Goal: Check status: Check status

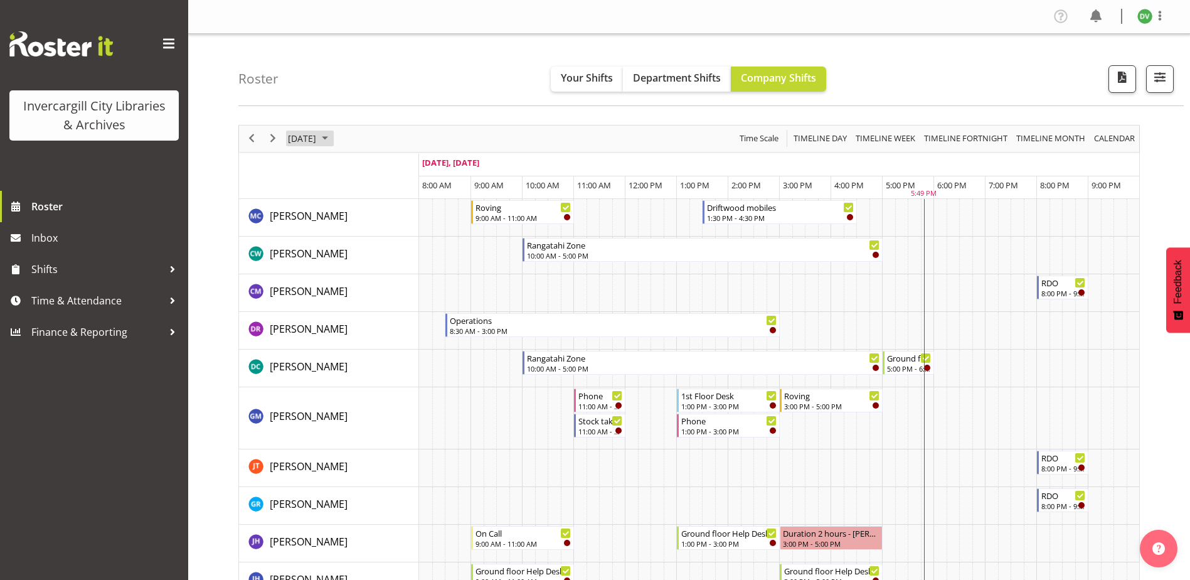
click at [316, 142] on span "September 26, 2025" at bounding box center [302, 138] width 31 height 16
click at [415, 169] on span "next month" at bounding box center [420, 170] width 22 height 23
click at [381, 220] on span "2" at bounding box center [381, 213] width 19 height 19
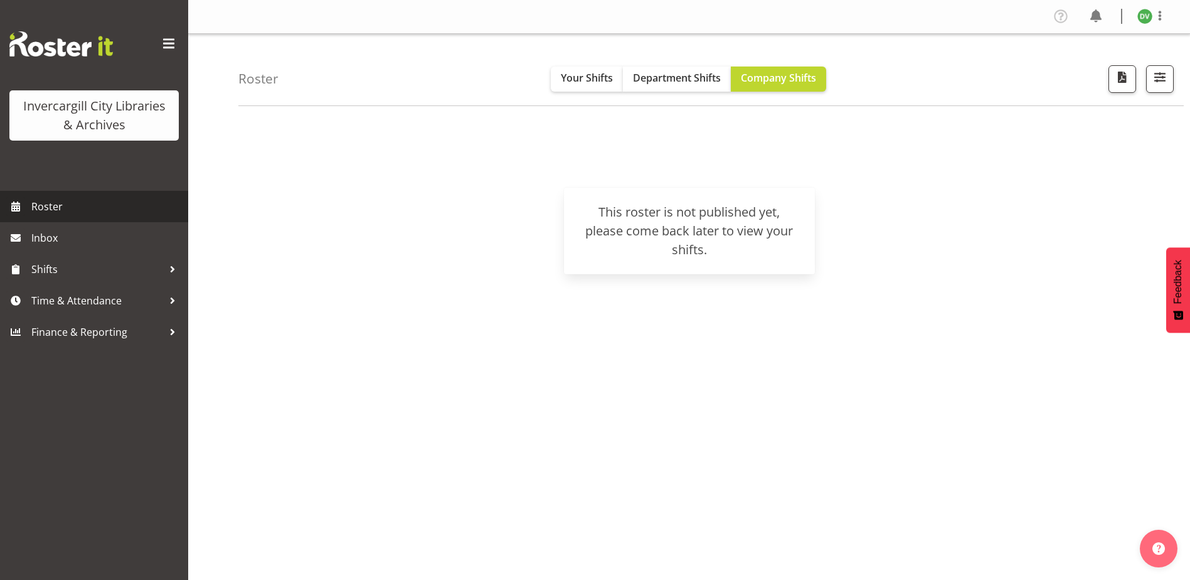
click at [53, 201] on span "Roster" at bounding box center [106, 206] width 151 height 19
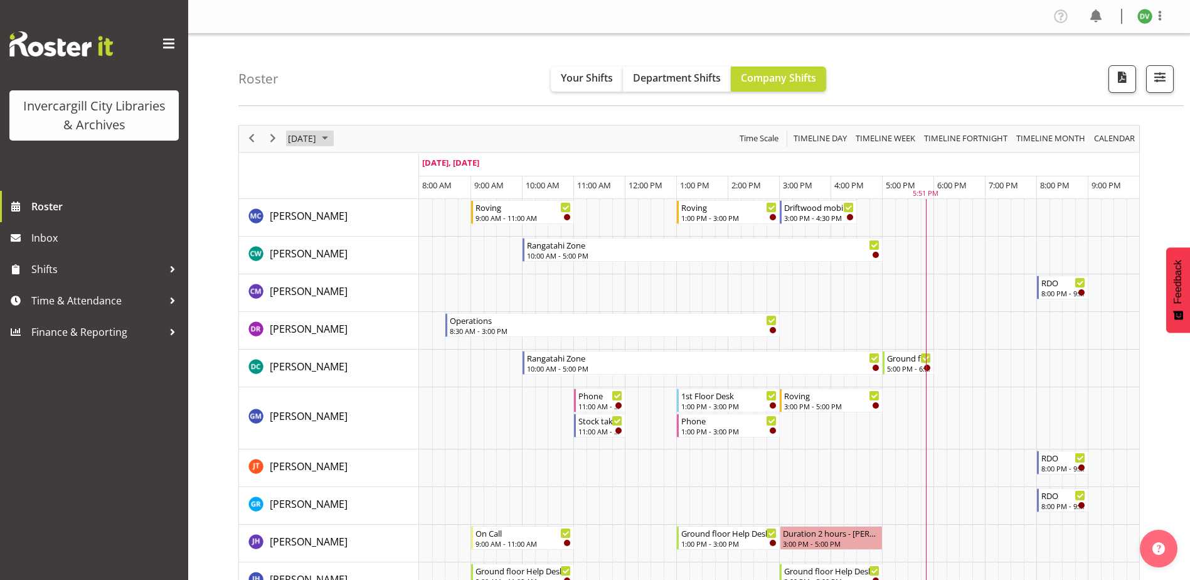
click at [317, 142] on span "[DATE]" at bounding box center [302, 138] width 31 height 16
click at [309, 304] on span "28" at bounding box center [301, 298] width 19 height 19
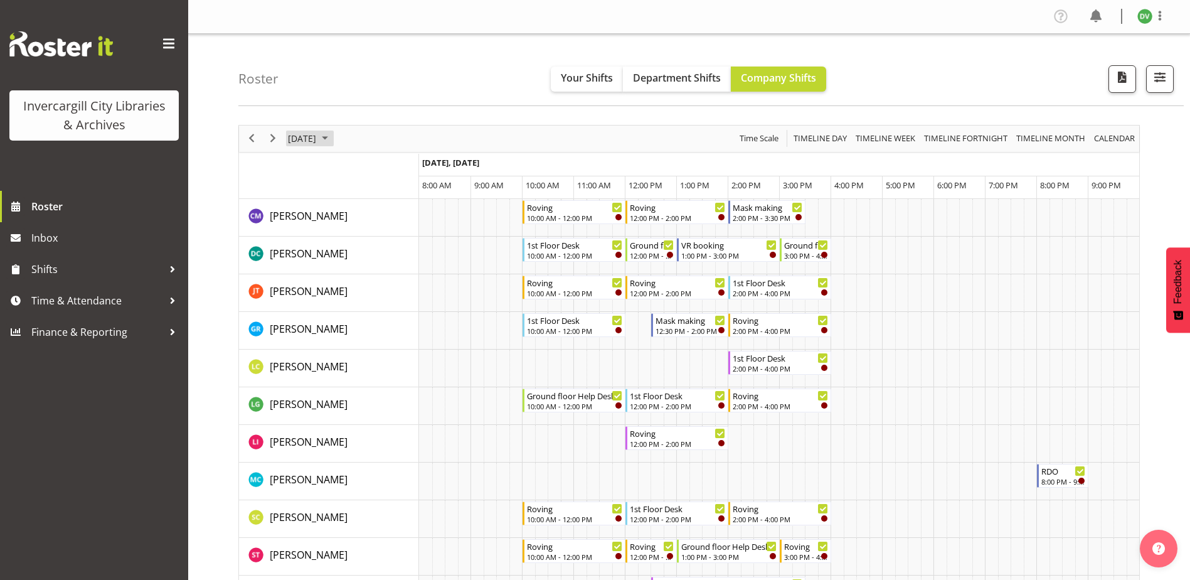
click at [302, 139] on span "September 28, 2025" at bounding box center [302, 138] width 31 height 16
click at [318, 297] on span "29" at bounding box center [321, 298] width 19 height 19
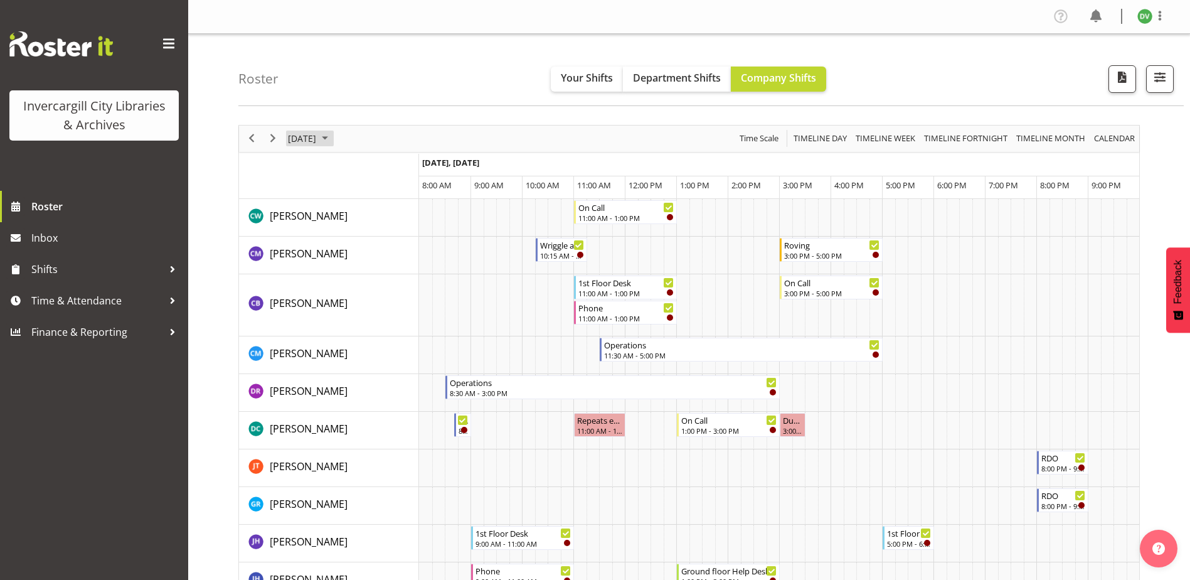
click at [317, 141] on span "September 29, 2025" at bounding box center [302, 138] width 31 height 16
click at [423, 168] on span "next month" at bounding box center [420, 170] width 22 height 23
click at [380, 213] on span "2" at bounding box center [381, 213] width 19 height 19
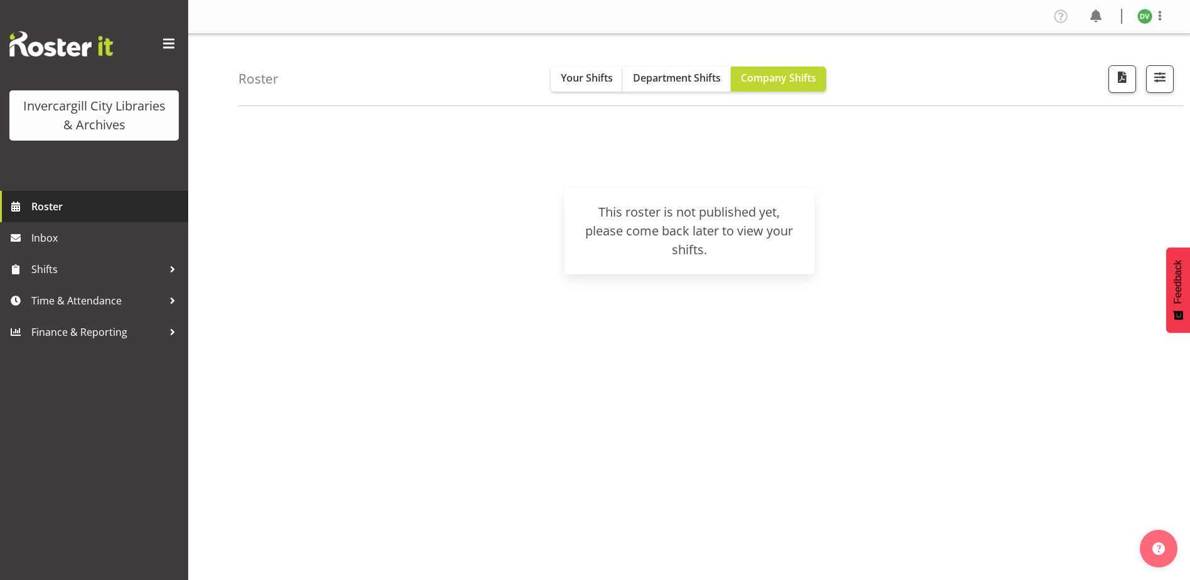
click at [69, 210] on span "Roster" at bounding box center [106, 206] width 151 height 19
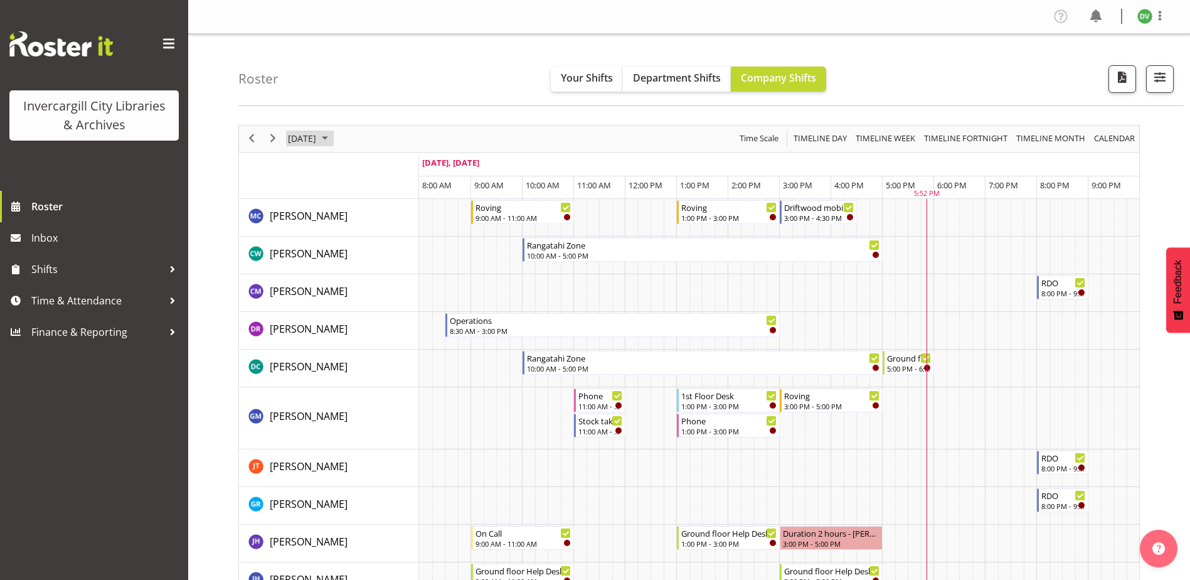
click at [317, 137] on span "[DATE]" at bounding box center [302, 138] width 31 height 16
click at [417, 166] on span "next month" at bounding box center [420, 170] width 22 height 23
click at [357, 216] on span "1" at bounding box center [361, 213] width 19 height 19
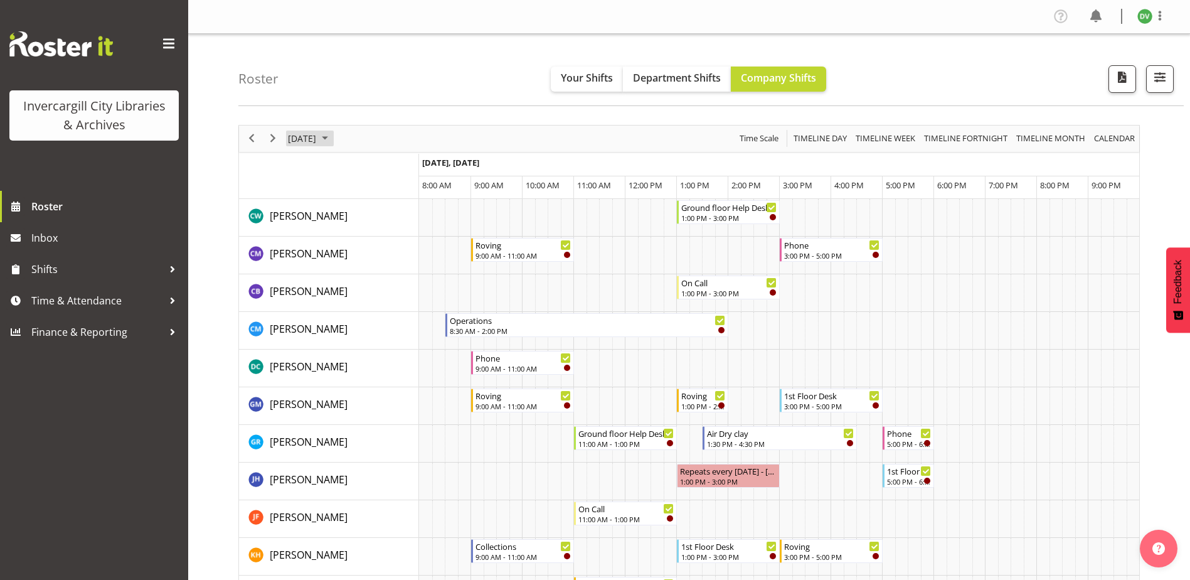
click at [317, 139] on span "October 1, 2025" at bounding box center [302, 138] width 31 height 16
click at [272, 137] on span "Next" at bounding box center [272, 138] width 15 height 16
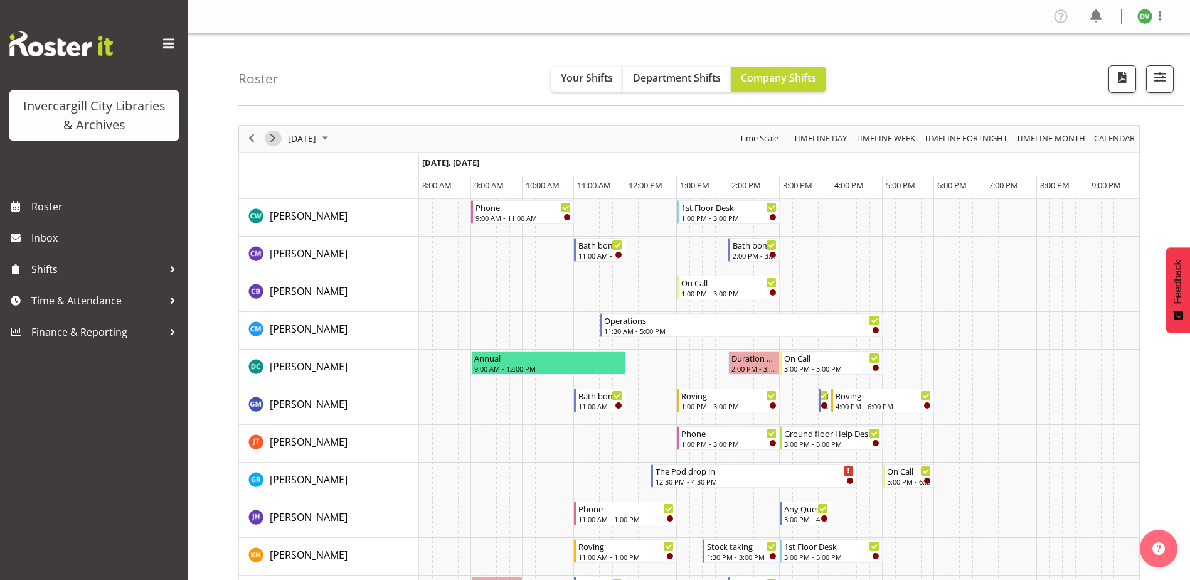
click at [269, 136] on span "Next" at bounding box center [272, 138] width 15 height 16
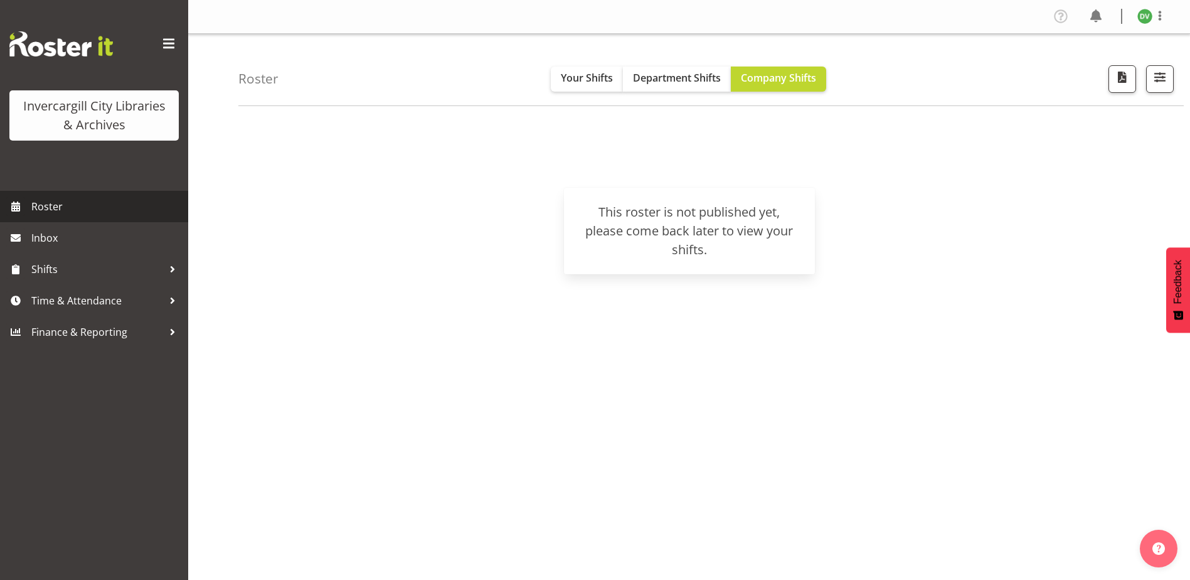
click at [60, 203] on span "Roster" at bounding box center [106, 206] width 151 height 19
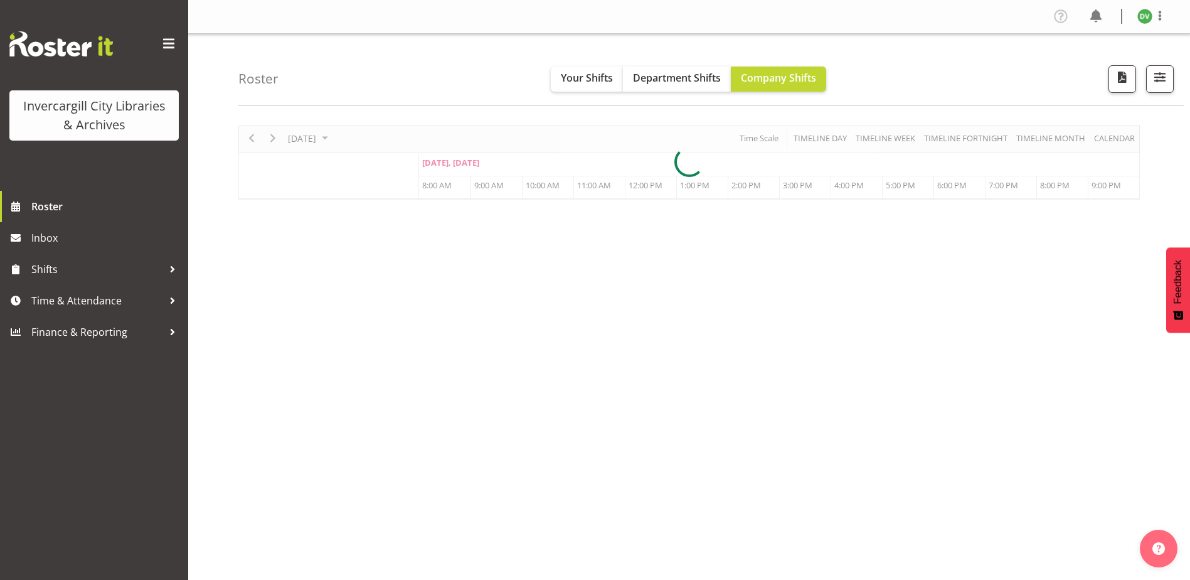
click at [311, 139] on div at bounding box center [688, 162] width 901 height 75
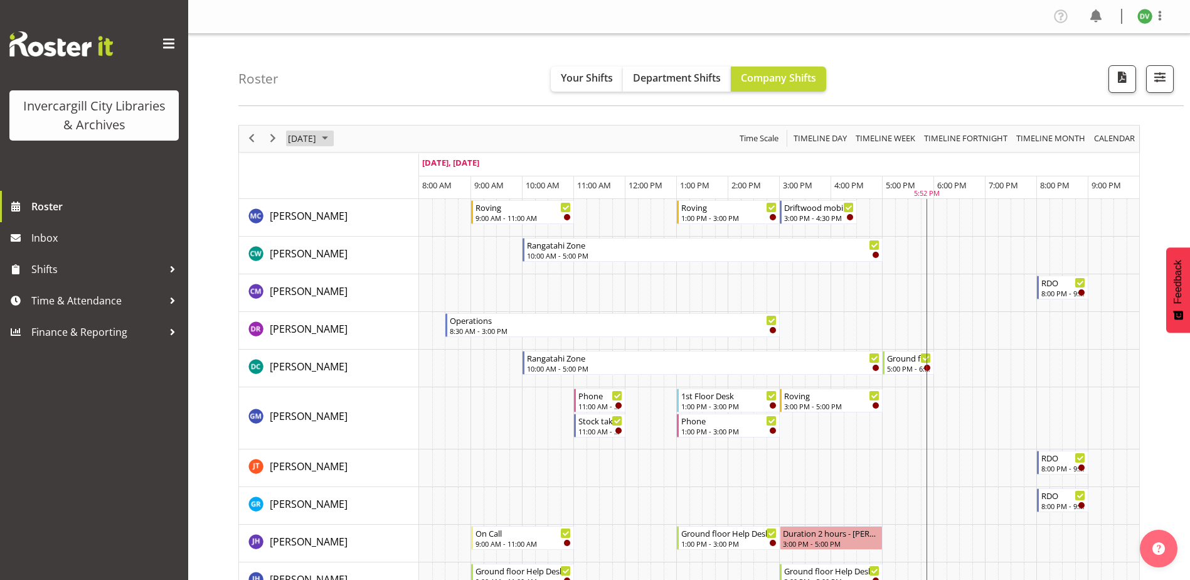
click at [312, 139] on span "[DATE]" at bounding box center [302, 138] width 31 height 16
click at [422, 169] on span "next month" at bounding box center [420, 170] width 22 height 23
click at [376, 216] on span "2" at bounding box center [381, 213] width 19 height 19
click at [269, 140] on span "Next" at bounding box center [272, 138] width 15 height 16
